Goal: Contribute content

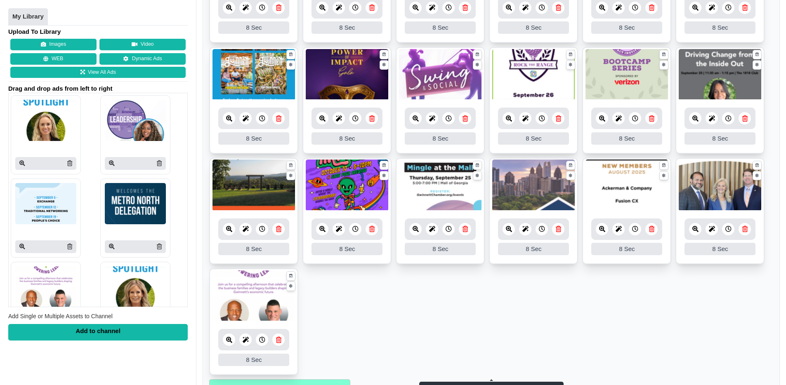
scroll to position [281, 0]
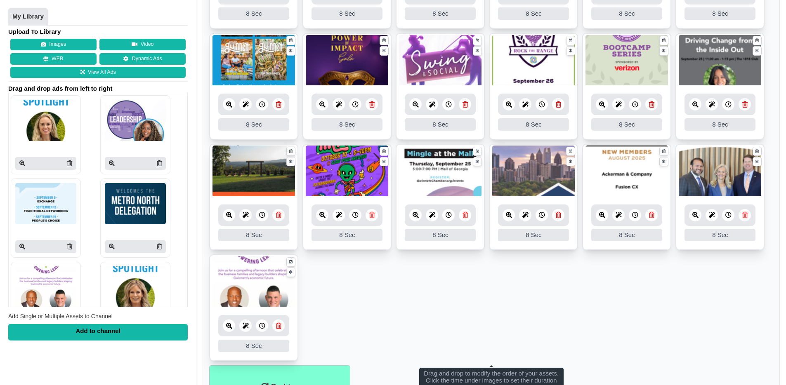
click at [231, 327] on icon at bounding box center [229, 326] width 6 height 6
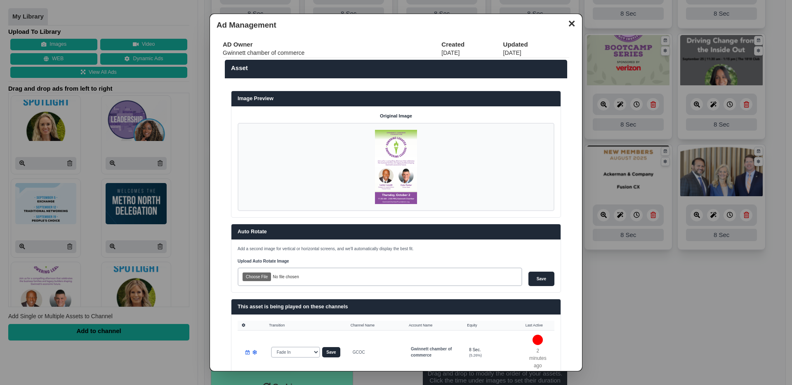
click at [564, 24] on button "✕" at bounding box center [572, 23] width 16 height 12
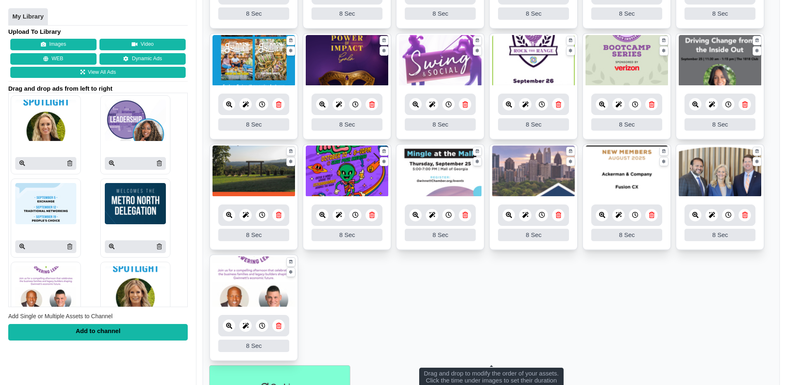
click at [600, 105] on icon at bounding box center [602, 105] width 6 height 6
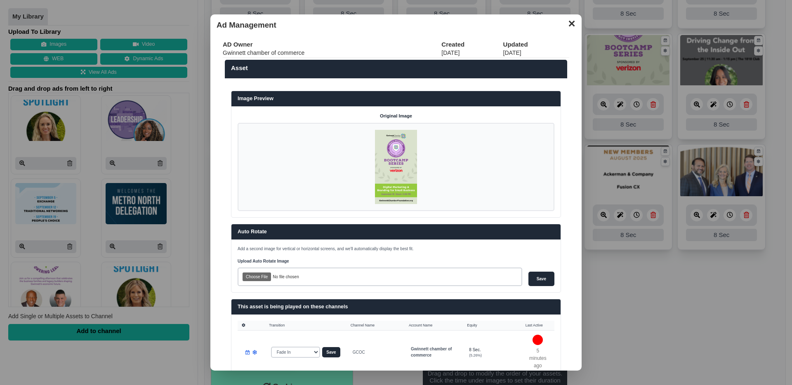
click at [564, 22] on button "✕" at bounding box center [572, 23] width 16 height 12
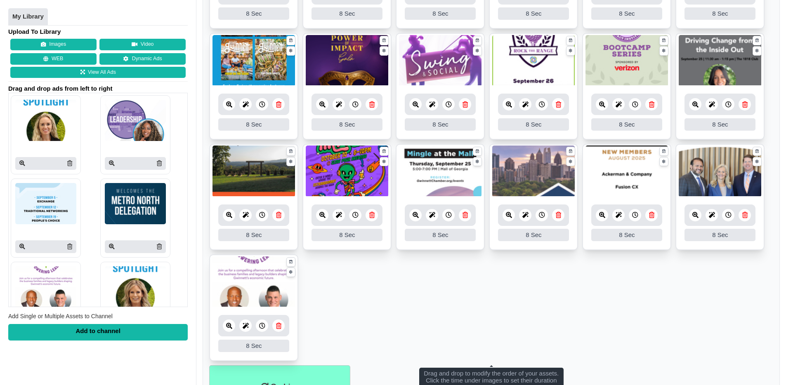
click at [605, 288] on ul "8 8 Sec Fade In Scale In Swirl In Slide In Slide Elliptic Roll In Swing In Save…" at bounding box center [491, 143] width 564 height 443
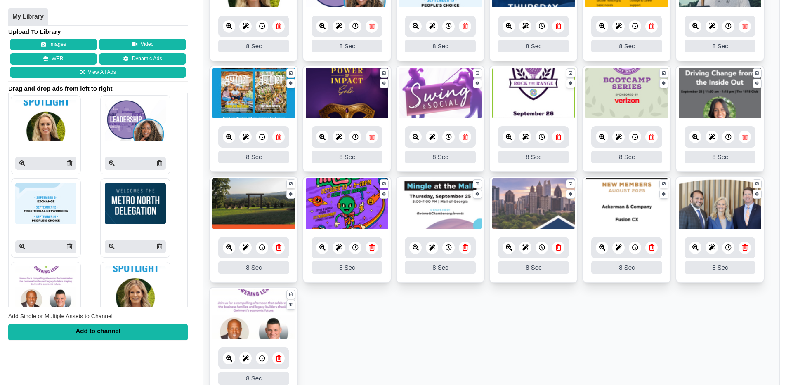
scroll to position [229, 0]
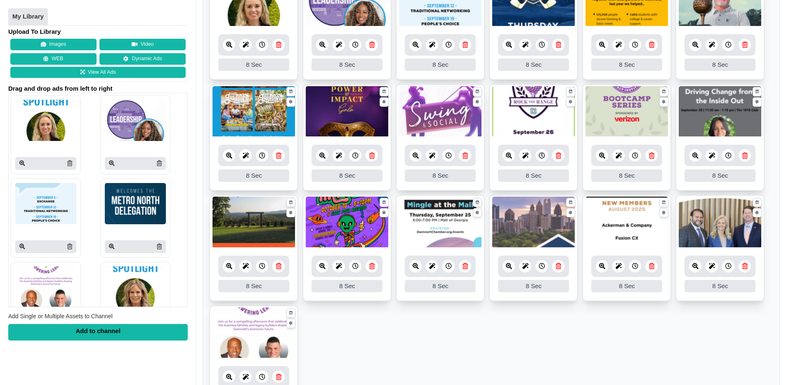
click at [603, 322] on ul "8 8 Sec Fade In Scale In Swirl In Slide In Slide Elliptic Roll In Swing In Save…" at bounding box center [491, 195] width 564 height 443
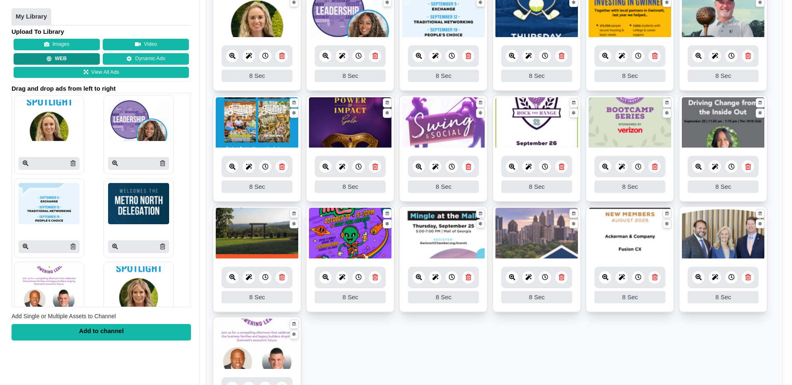
scroll to position [160, 0]
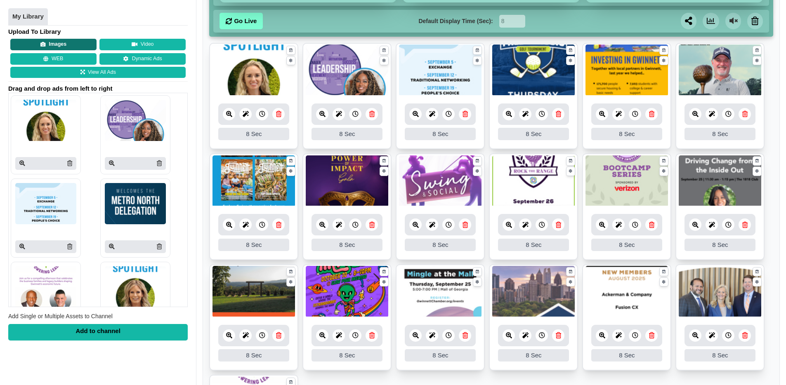
click at [69, 45] on button "Images" at bounding box center [53, 45] width 86 height 12
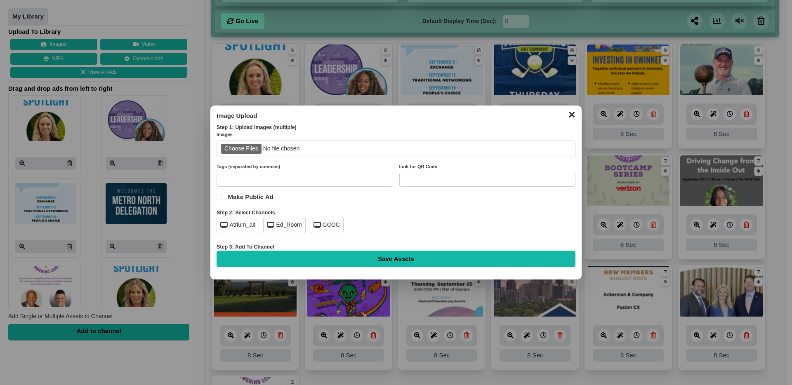
click at [245, 144] on input "file" at bounding box center [396, 149] width 359 height 17
type input "C:\fakepath\HoH gala graphic 2160x3840.jpg"
click at [324, 224] on div "GCOC" at bounding box center [327, 225] width 34 height 17
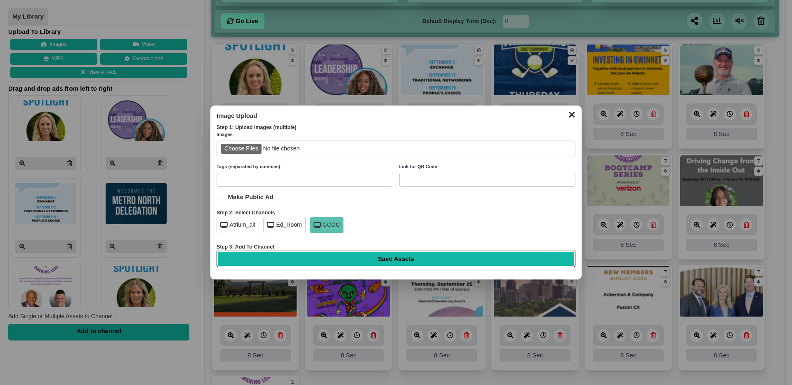
click at [416, 257] on input "Save Assets" at bounding box center [396, 259] width 359 height 17
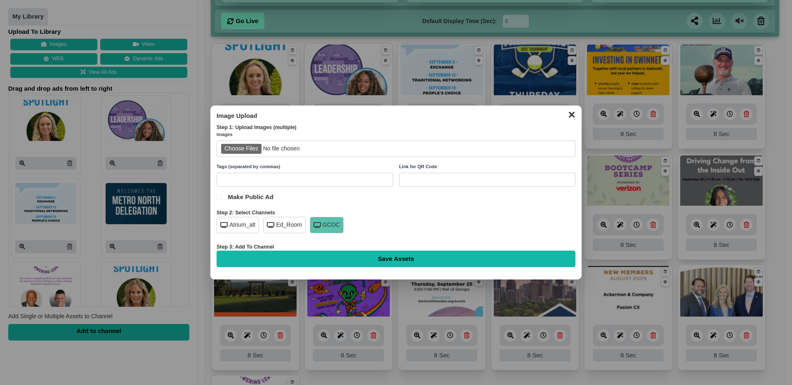
type input "Saving..."
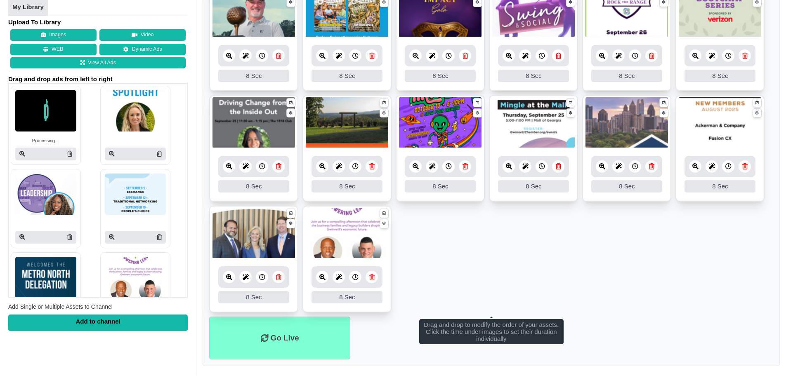
scroll to position [331, 0]
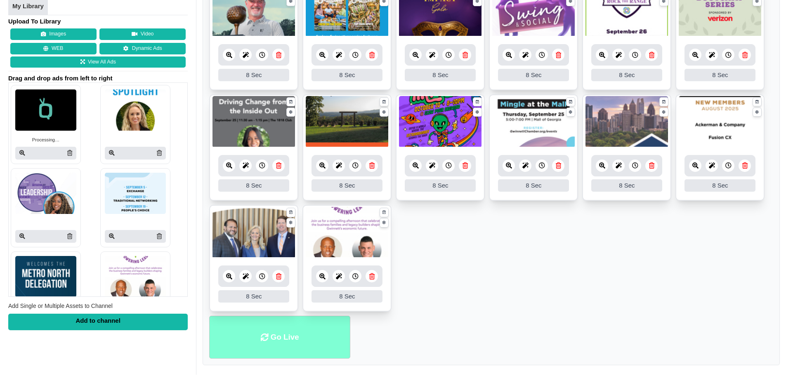
click at [281, 340] on li "Go Live" at bounding box center [279, 337] width 141 height 43
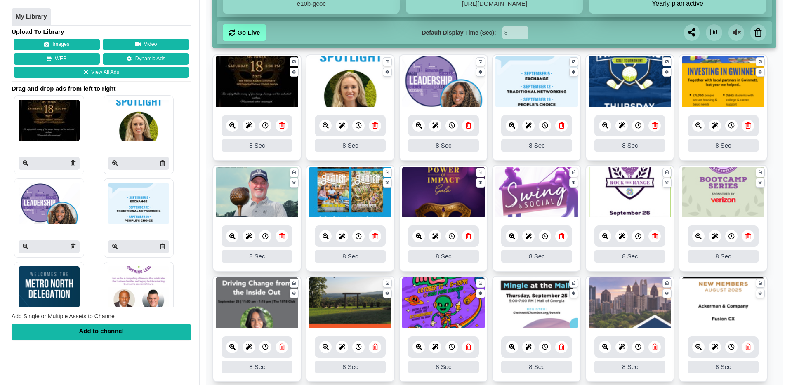
scroll to position [163, 0]
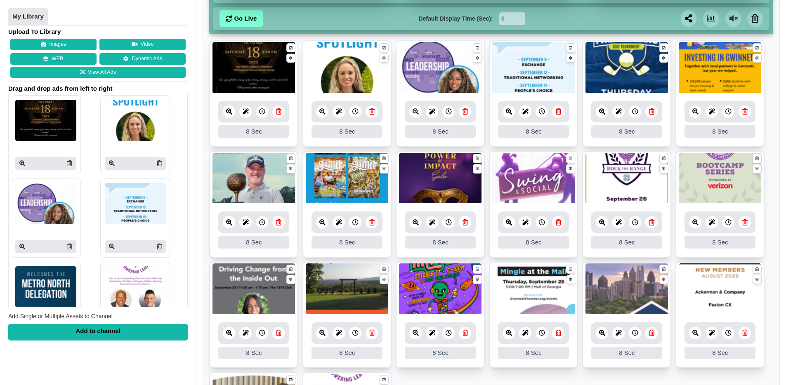
click at [231, 111] on icon at bounding box center [229, 112] width 6 height 6
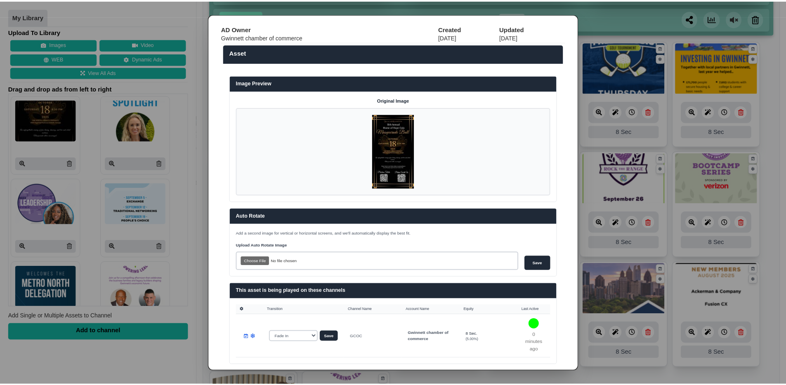
scroll to position [0, 0]
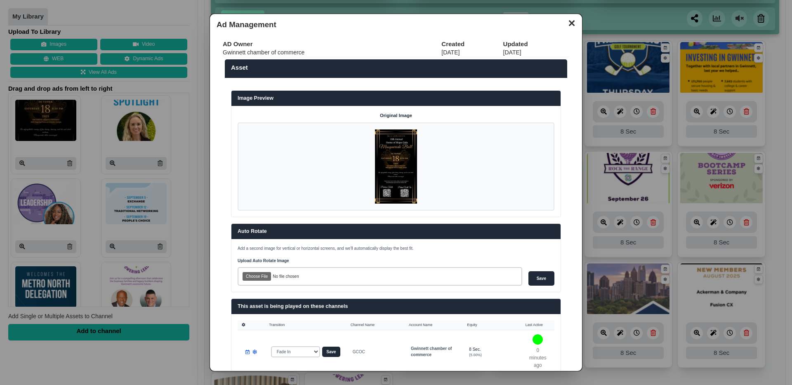
click at [566, 26] on button "✕" at bounding box center [572, 22] width 16 height 12
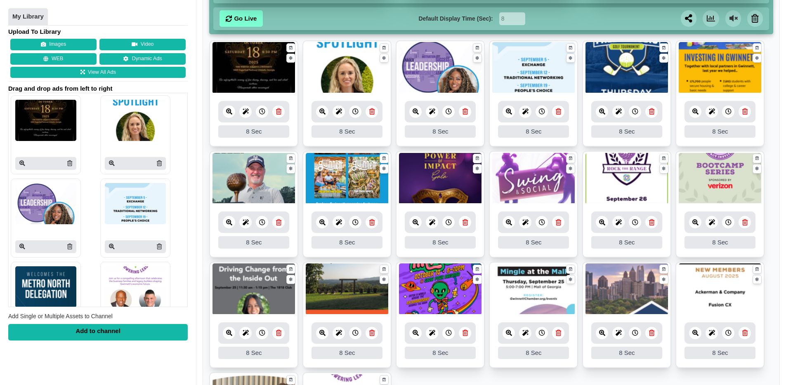
click at [570, 18] on div "Go Live Default Display Time (Sec): 8 Send by Email Send by Text" at bounding box center [491, 18] width 543 height 17
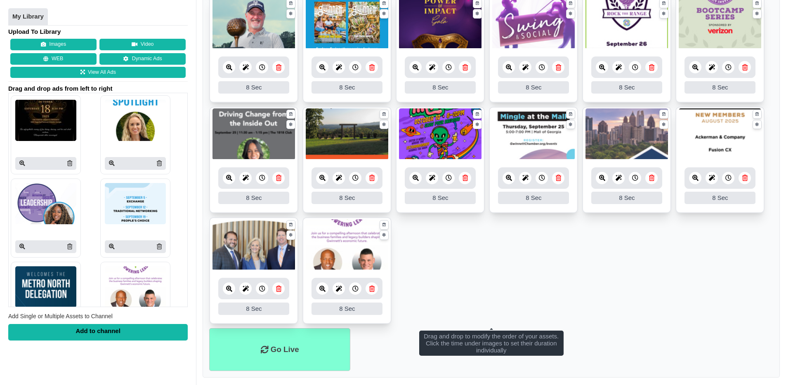
click at [474, 280] on ul "8 8 Sec Fade In Scale In Swirl In Slide In Slide Elliptic Roll In Swing In Save…" at bounding box center [491, 106] width 564 height 443
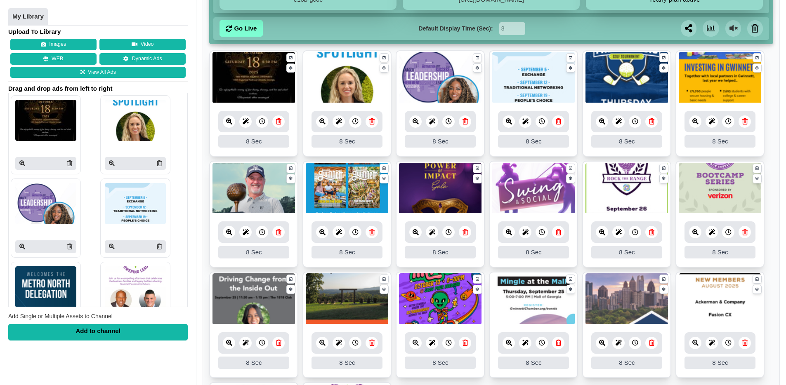
scroll to position [152, 0]
